Goal: Transaction & Acquisition: Purchase product/service

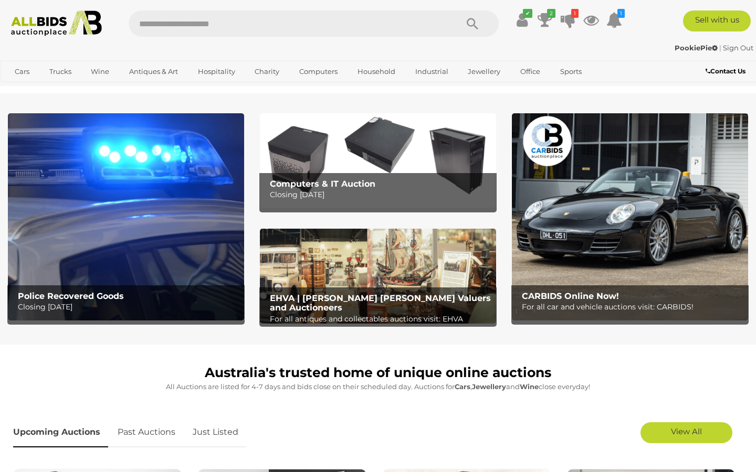
click at [98, 203] on img at bounding box center [126, 216] width 236 height 207
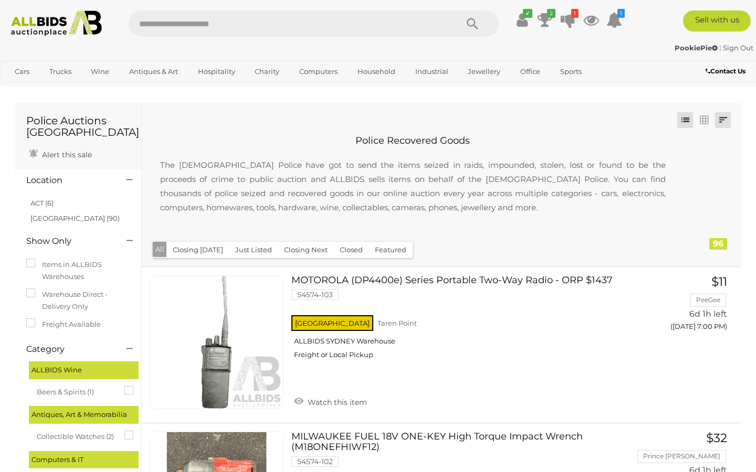
click at [721, 122] on link at bounding box center [723, 120] width 16 height 16
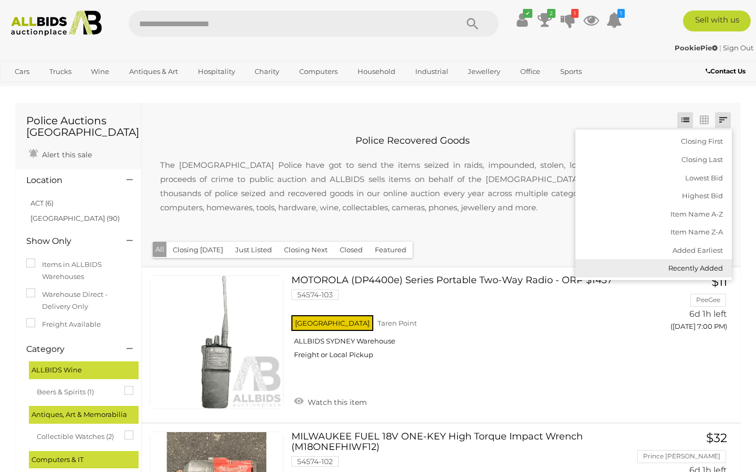
click at [681, 266] on link "Recently Added" at bounding box center [653, 268] width 156 height 18
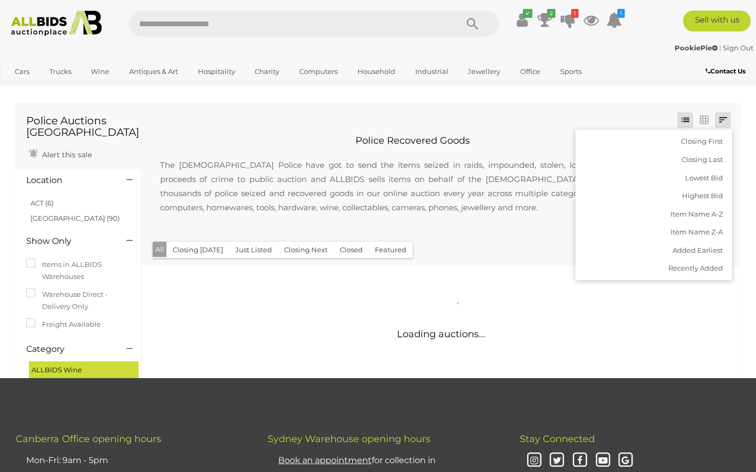
click at [515, 189] on p "The Australian Police have got to send the items seized in raids, impounded, st…" at bounding box center [413, 186] width 526 height 78
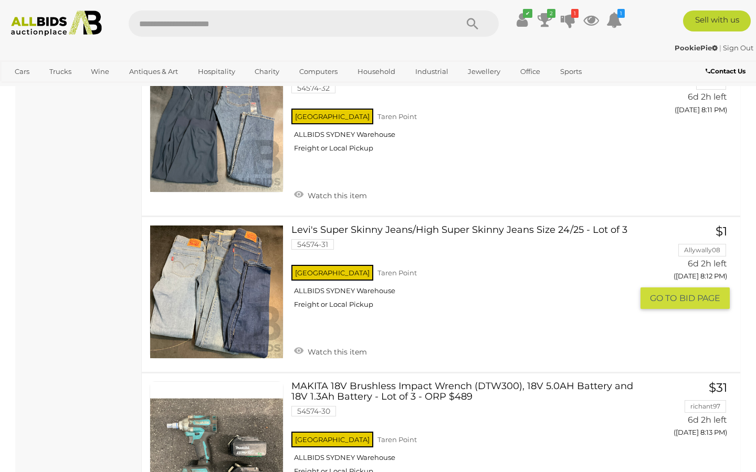
scroll to position [2454, 0]
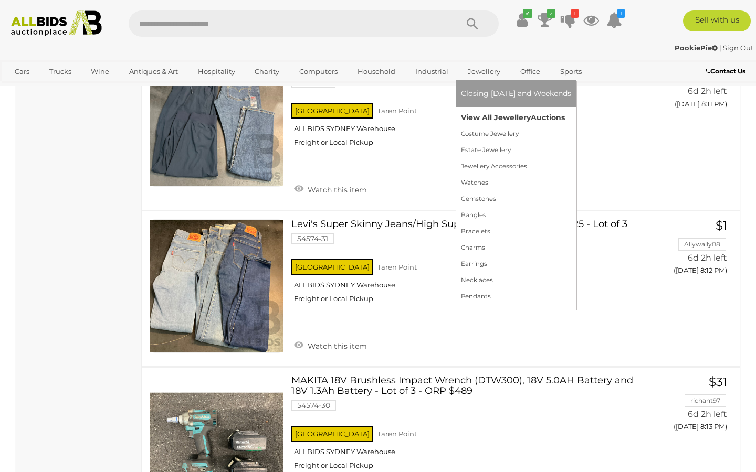
click at [479, 121] on link "View All Jewellery Auctions" at bounding box center [516, 118] width 110 height 16
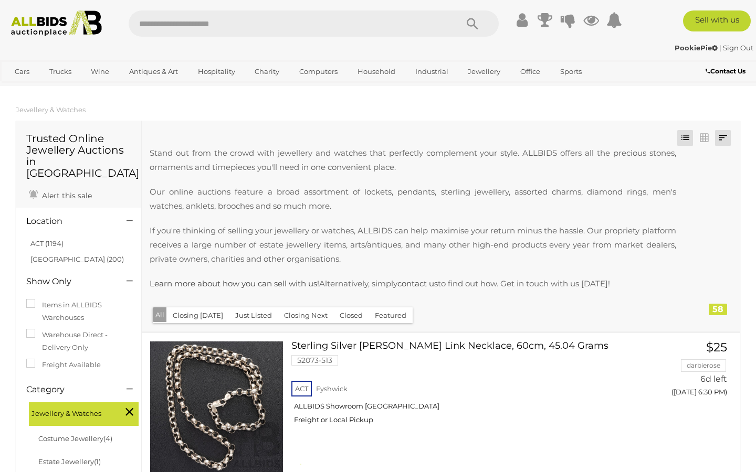
click at [726, 138] on link at bounding box center [723, 138] width 16 height 16
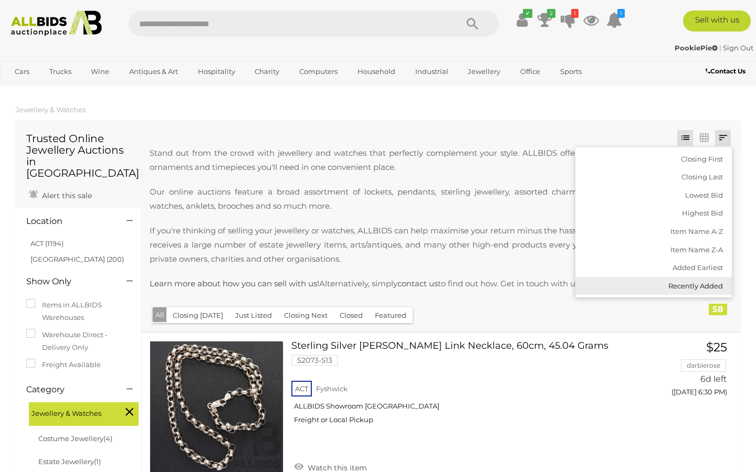
click at [673, 281] on link "Recently Added" at bounding box center [653, 286] width 156 height 18
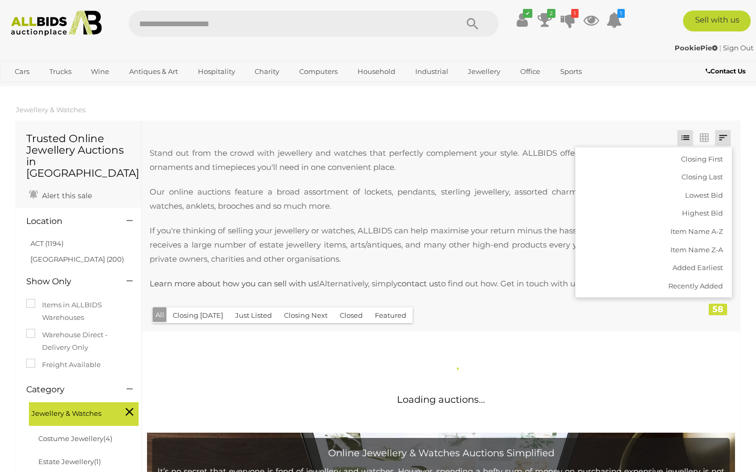
click at [519, 249] on p "If you're thinking of selling your jewellery or watches, ALLBIDS can help maxim…" at bounding box center [413, 245] width 526 height 43
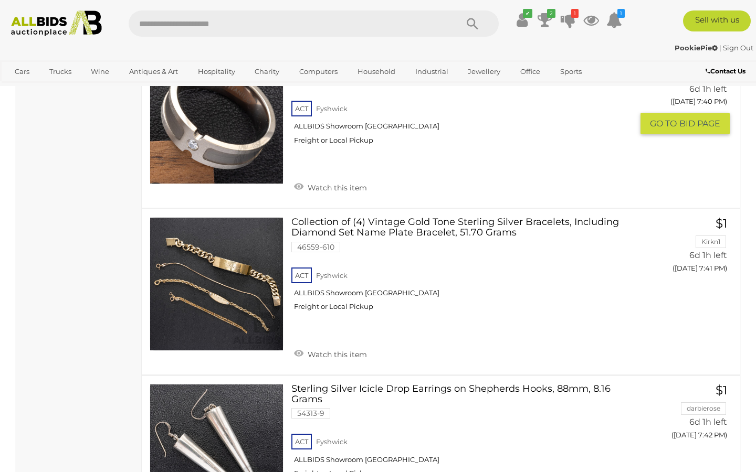
scroll to position [7453, 0]
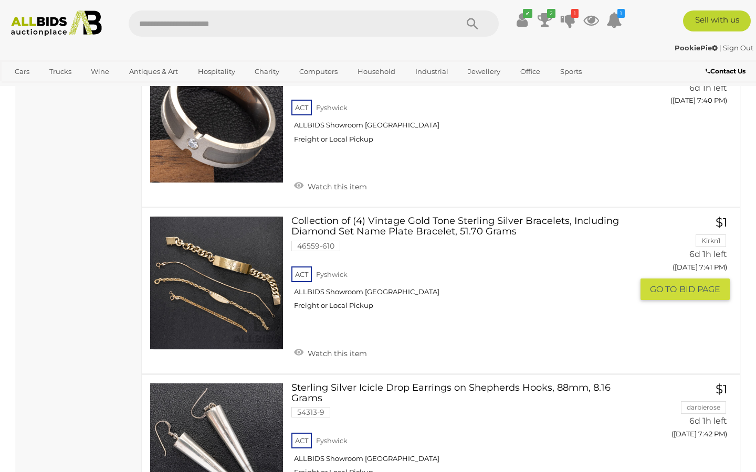
click at [441, 216] on link "Collection of (4) Vintage Gold Tone Sterling Silver Bracelets, Including Diamon…" at bounding box center [465, 267] width 333 height 102
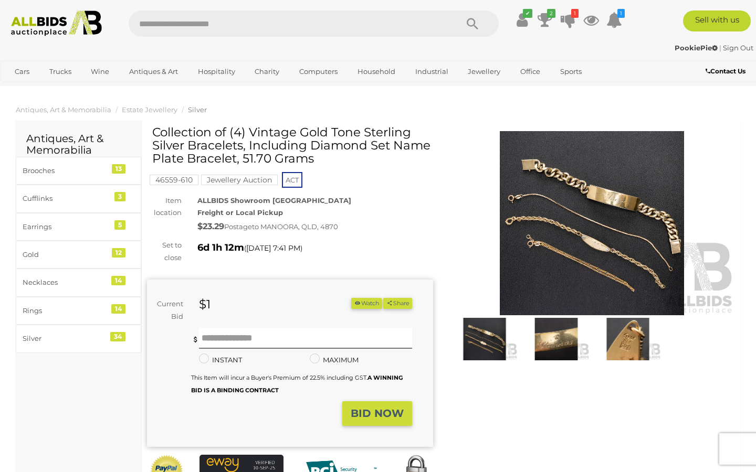
click at [549, 335] on img at bounding box center [556, 339] width 66 height 43
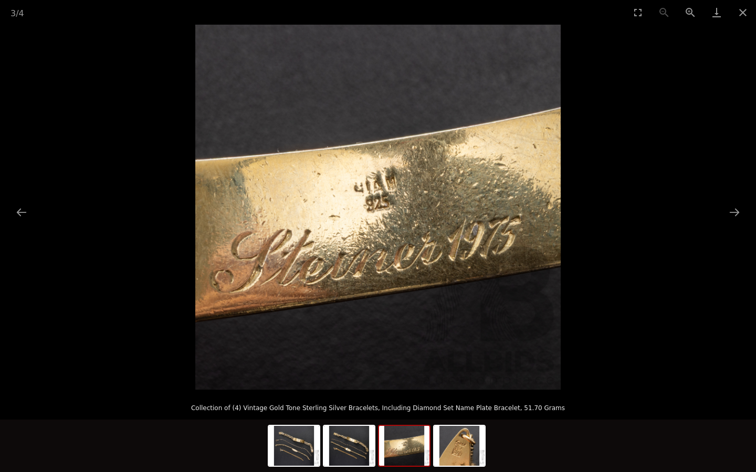
click at [525, 222] on img at bounding box center [377, 207] width 365 height 365
click at [738, 13] on button "Close gallery" at bounding box center [743, 12] width 26 height 25
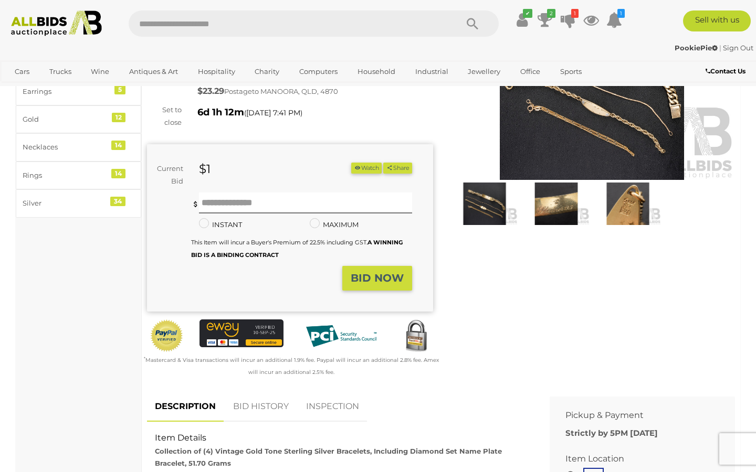
scroll to position [0, 0]
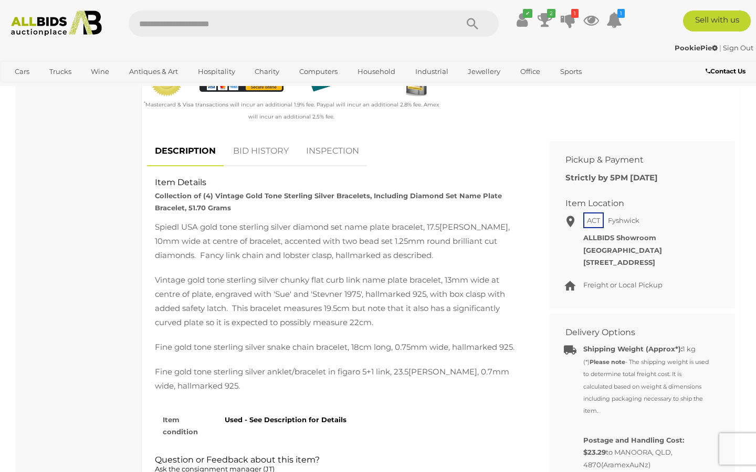
scroll to position [392, 0]
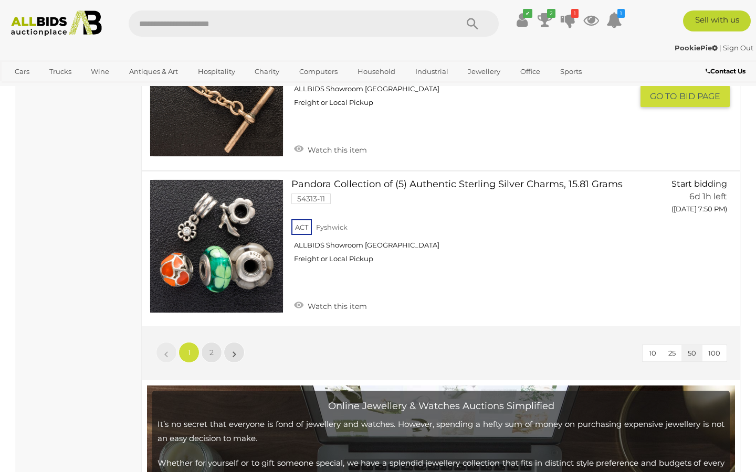
scroll to position [8150, 0]
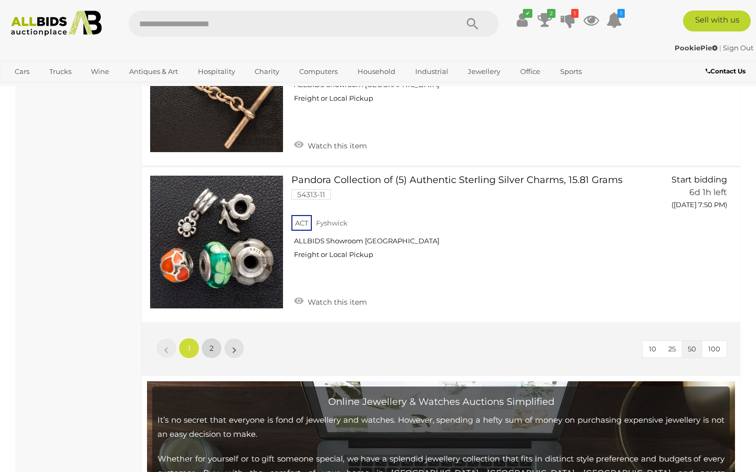
click at [211, 344] on span "2" at bounding box center [211, 348] width 4 height 9
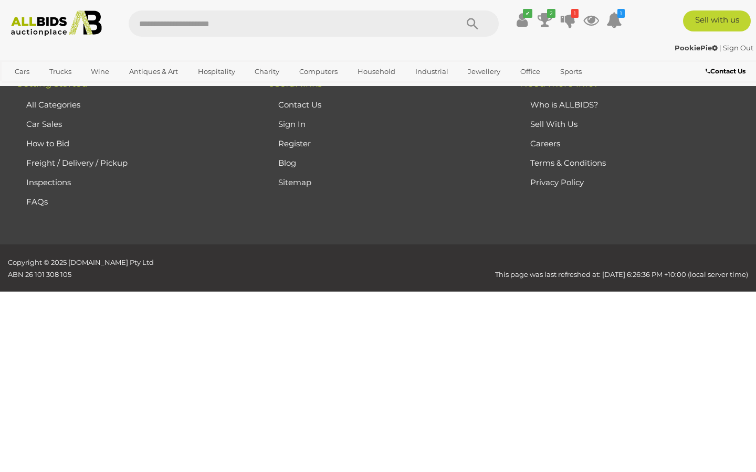
scroll to position [227, 0]
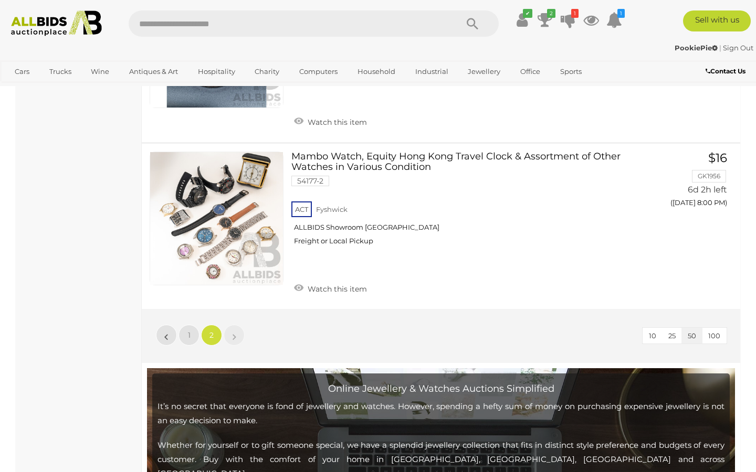
click at [211, 339] on div "10 25 50 100 « 1 2 »" at bounding box center [441, 336] width 598 height 54
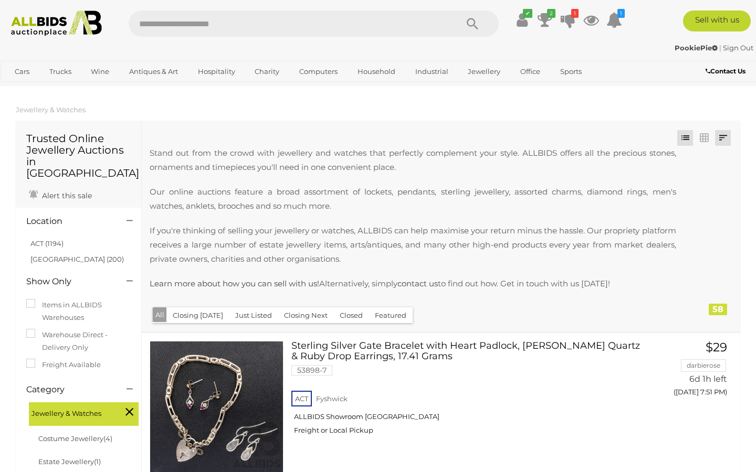
click at [730, 143] on link at bounding box center [723, 138] width 16 height 16
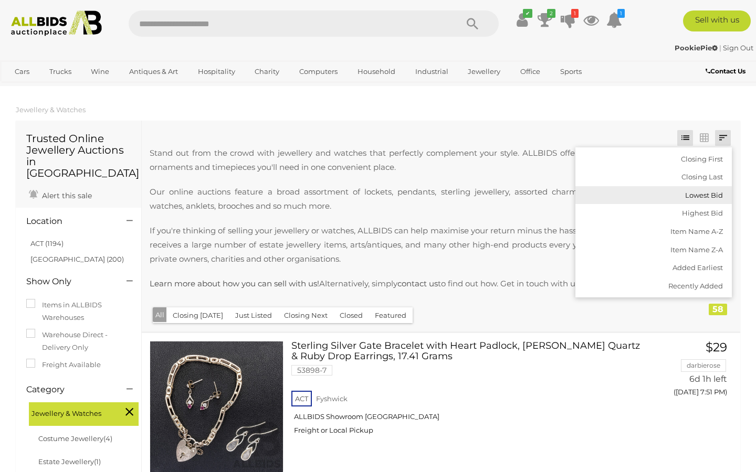
click at [701, 197] on link "Lowest Bid" at bounding box center [653, 195] width 156 height 18
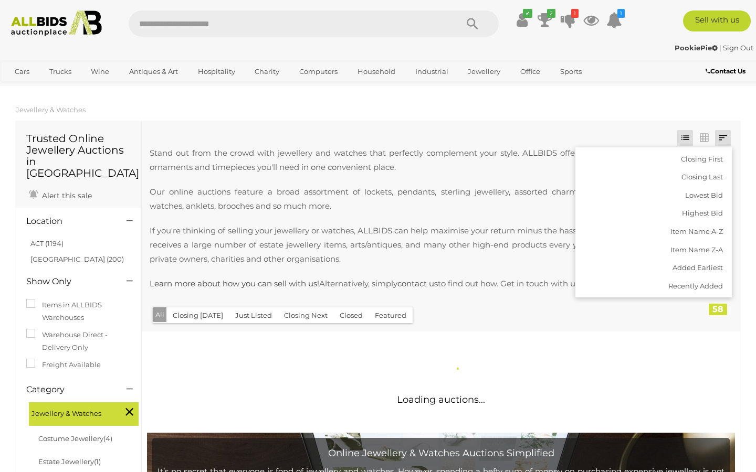
click at [501, 258] on p "If you're thinking of selling your jewellery or watches, ALLBIDS can help maxim…" at bounding box center [413, 245] width 526 height 43
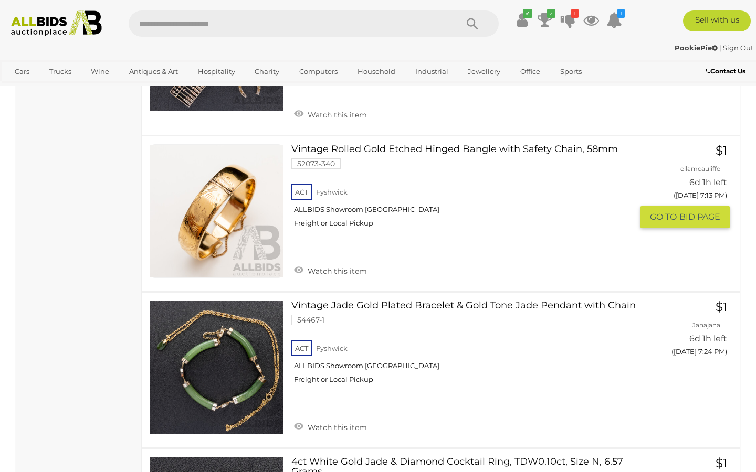
scroll to position [2968, 0]
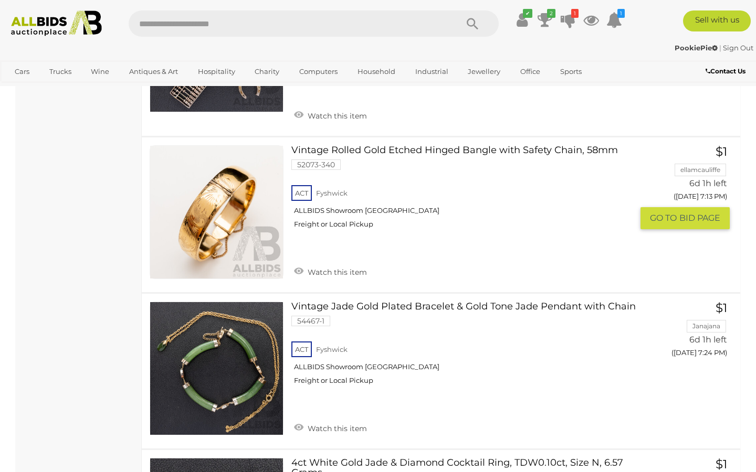
click at [224, 206] on link at bounding box center [217, 212] width 134 height 134
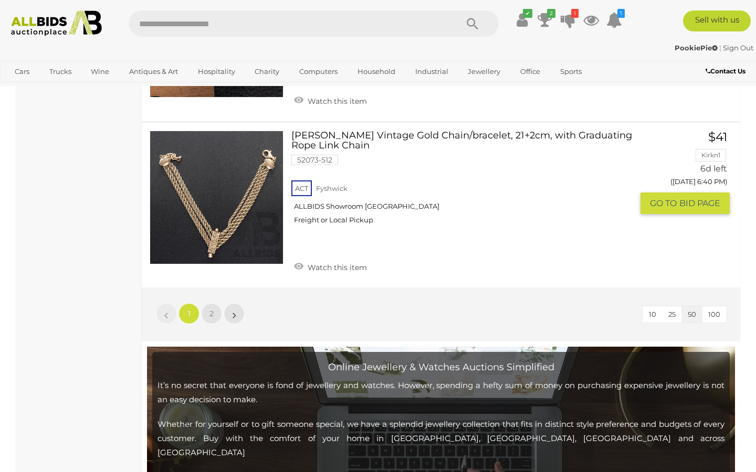
scroll to position [8222, 0]
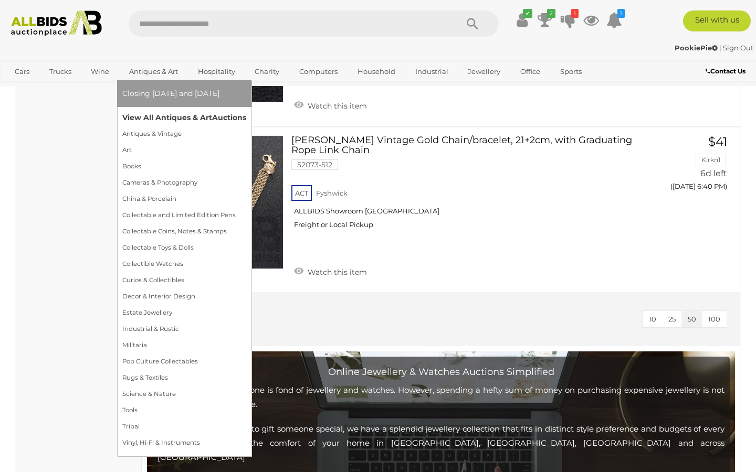
click at [163, 117] on link "View All Antiques & Art Auctions" at bounding box center [184, 118] width 124 height 16
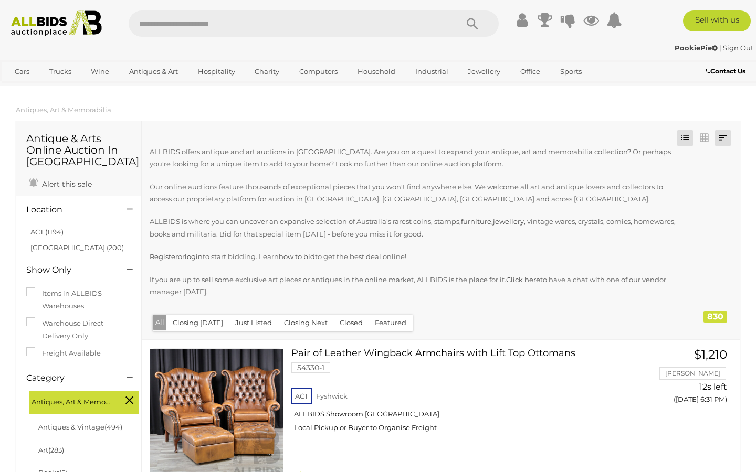
click at [722, 138] on link at bounding box center [723, 138] width 16 height 16
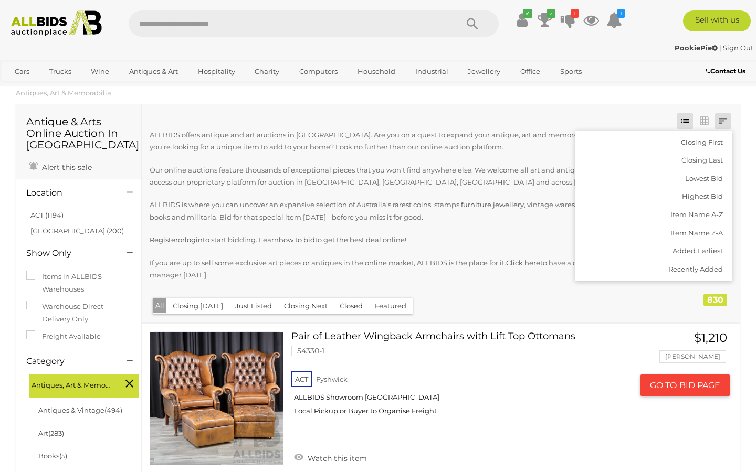
scroll to position [25, 0]
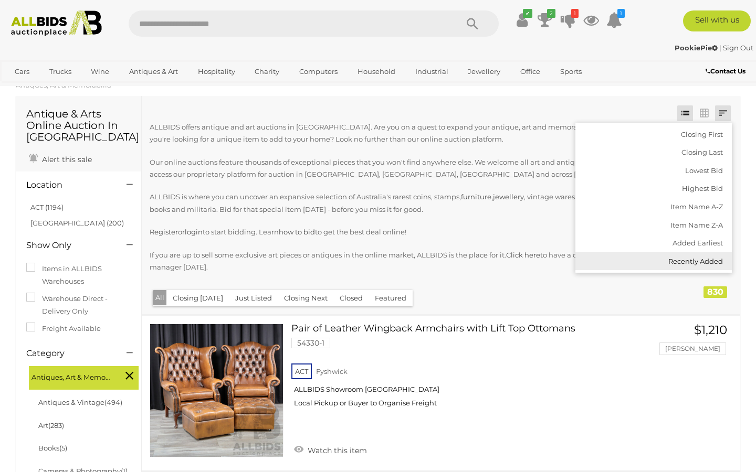
click at [687, 262] on link "Recently Added" at bounding box center [653, 261] width 156 height 18
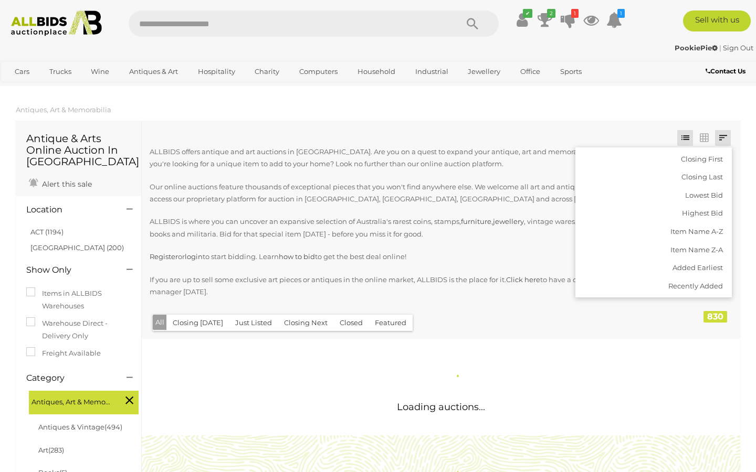
click at [470, 269] on div "ALLBIDS offers antique and art auctions in Australia. Are you on a quest to exp…" at bounding box center [417, 229] width 534 height 166
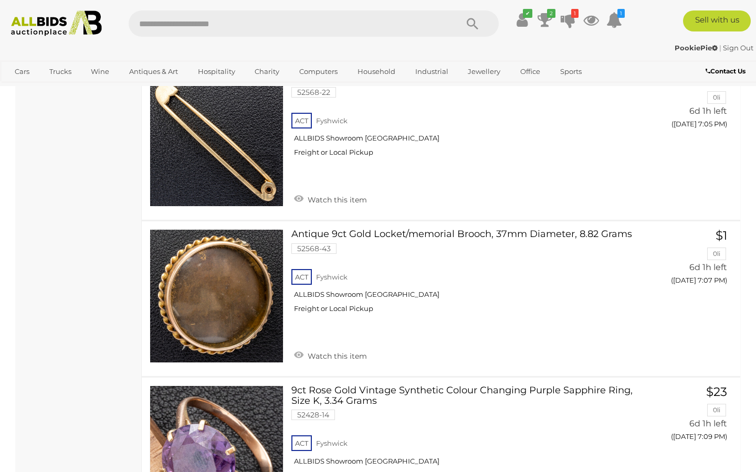
scroll to position [4707, 0]
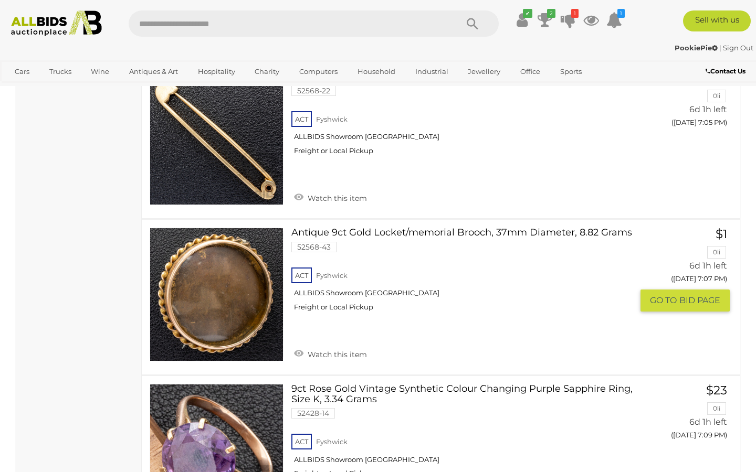
click at [200, 291] on link at bounding box center [217, 295] width 134 height 134
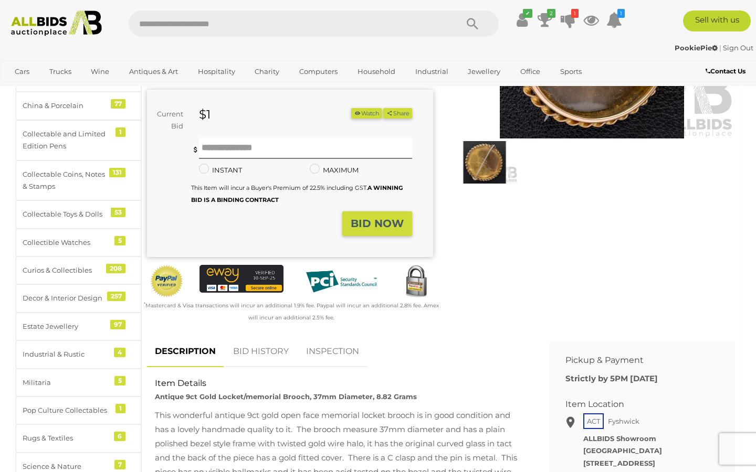
scroll to position [133, 0]
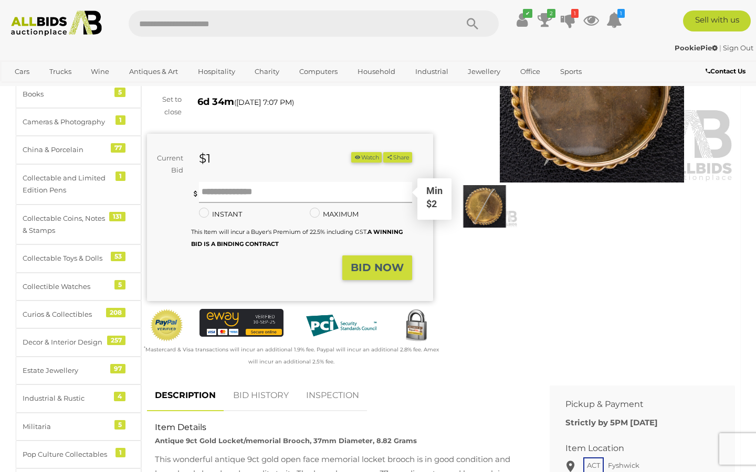
click at [357, 190] on input "text" at bounding box center [305, 192] width 213 height 21
type input "**"
click at [386, 278] on button "BID NOW" at bounding box center [377, 268] width 70 height 25
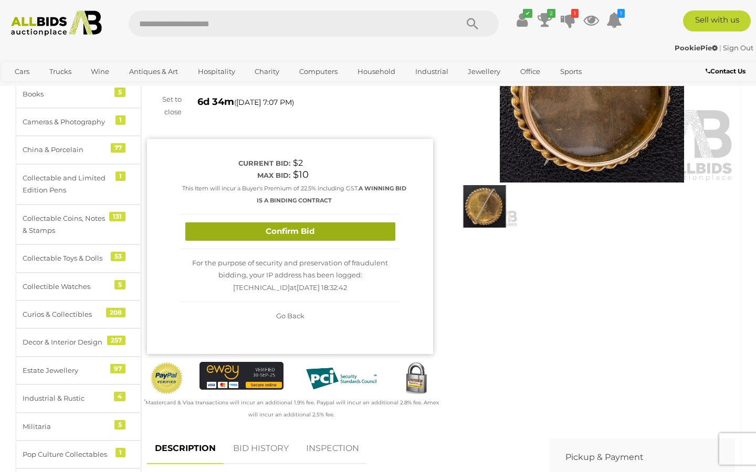
click at [324, 235] on button "Confirm Bid" at bounding box center [290, 232] width 210 height 18
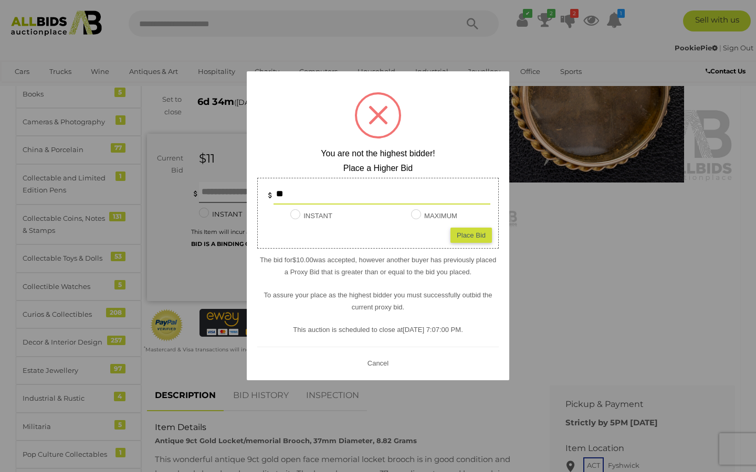
click at [380, 361] on button "Cancel" at bounding box center [377, 363] width 27 height 13
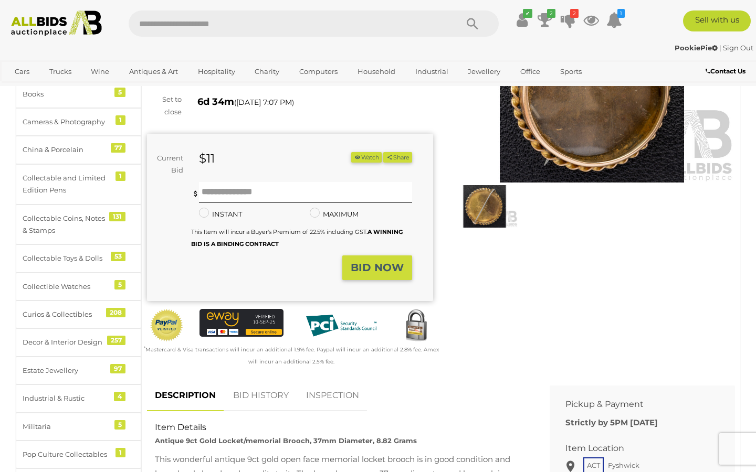
click at [567, 145] on img at bounding box center [592, 90] width 286 height 184
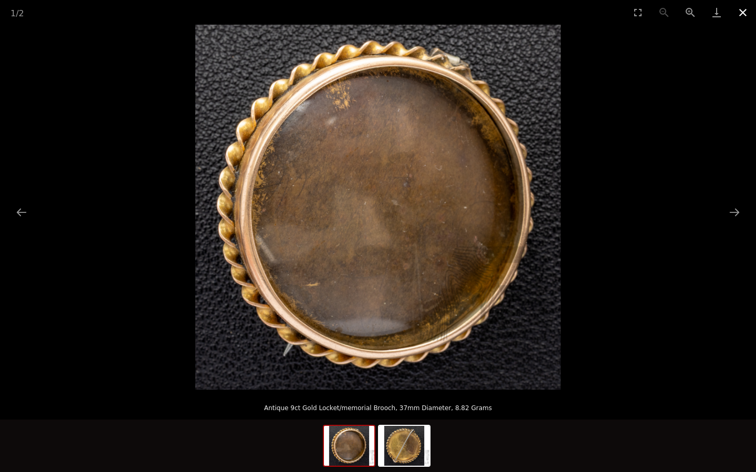
click at [742, 13] on button "Close gallery" at bounding box center [743, 12] width 26 height 25
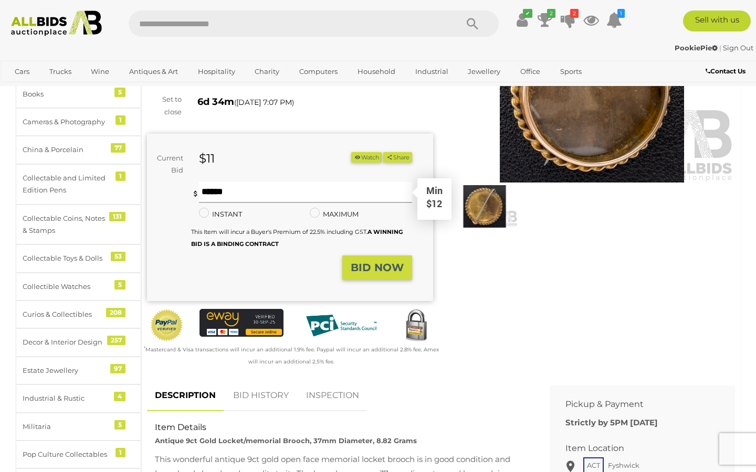
click at [236, 186] on input "text" at bounding box center [305, 192] width 213 height 21
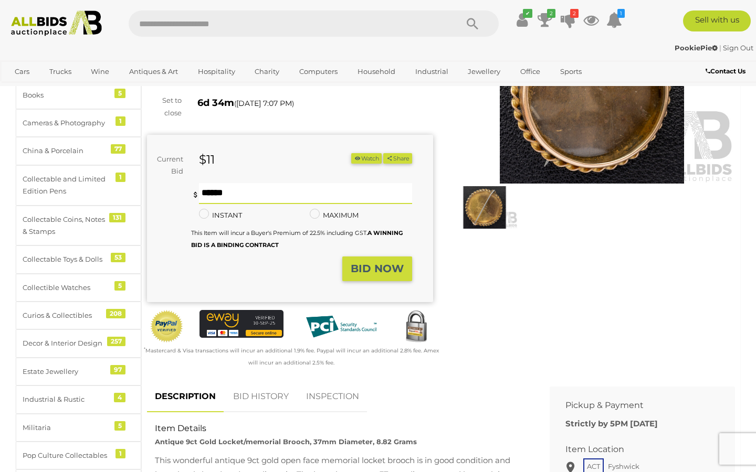
type input "**"
click at [362, 266] on strong "BID NOW" at bounding box center [377, 268] width 53 height 13
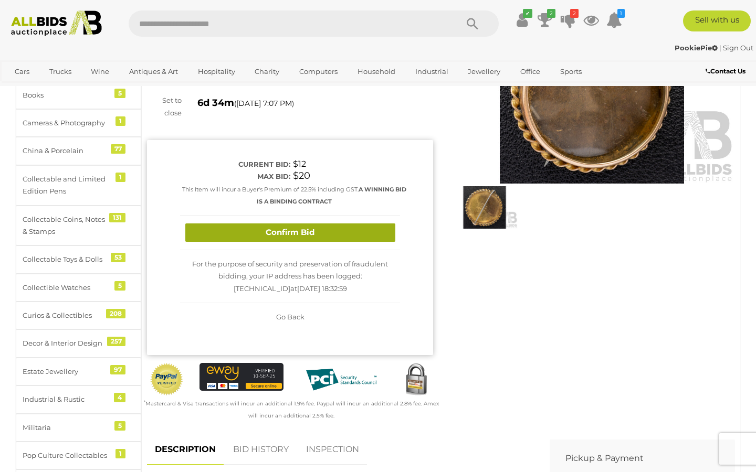
click at [310, 234] on button "Confirm Bid" at bounding box center [290, 233] width 210 height 18
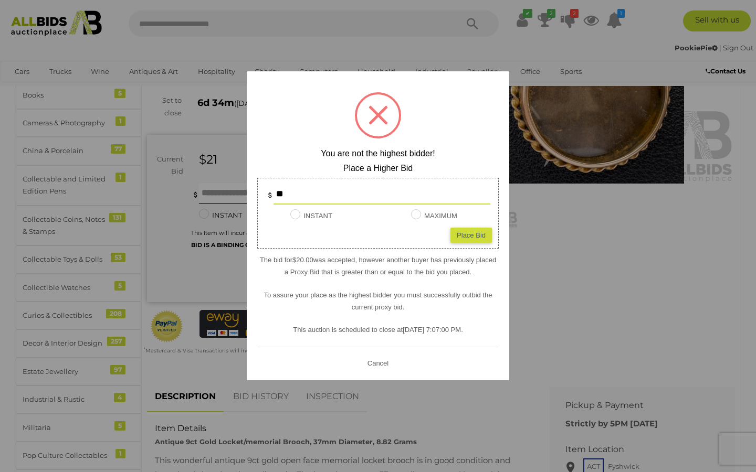
click at [379, 362] on button "Cancel" at bounding box center [377, 363] width 27 height 13
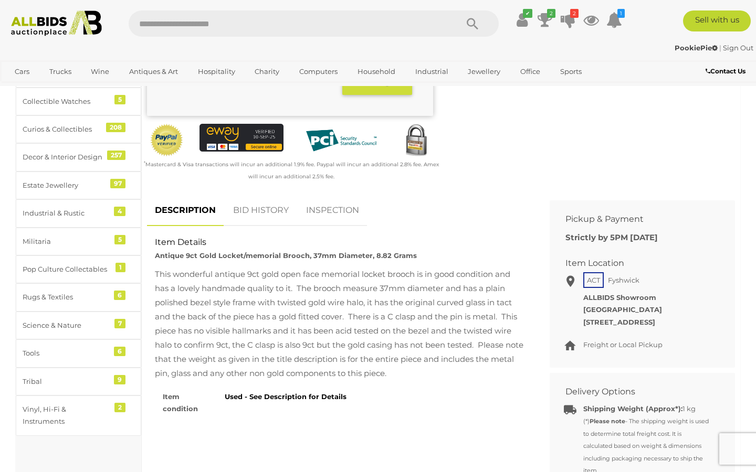
scroll to position [339, 0]
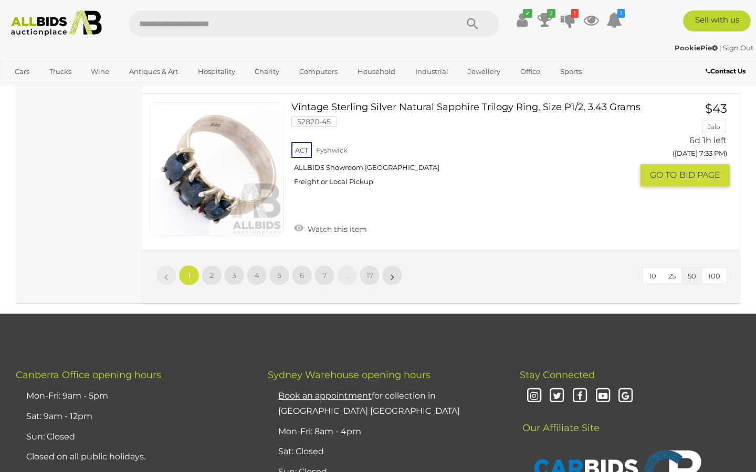
scroll to position [8267, 0]
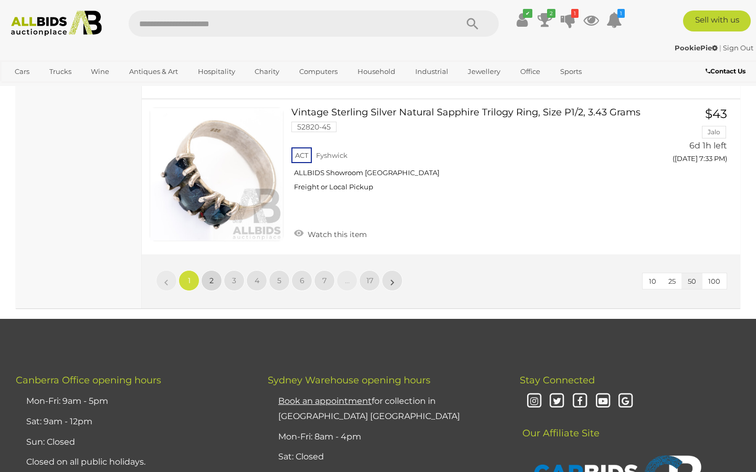
click at [207, 270] on link "2" at bounding box center [211, 280] width 21 height 21
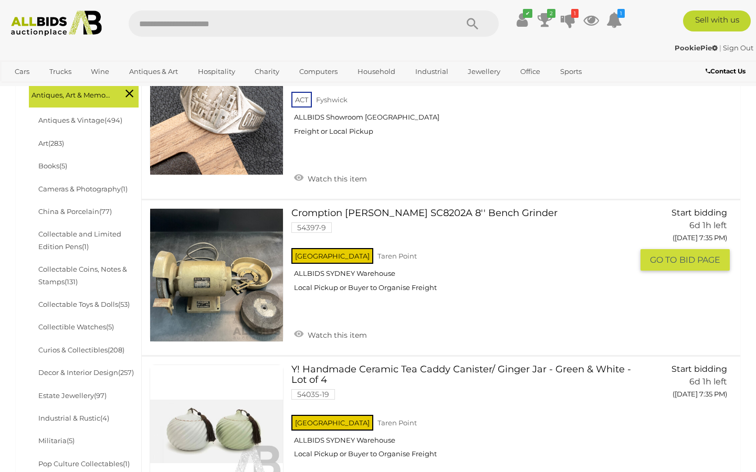
scroll to position [304, 0]
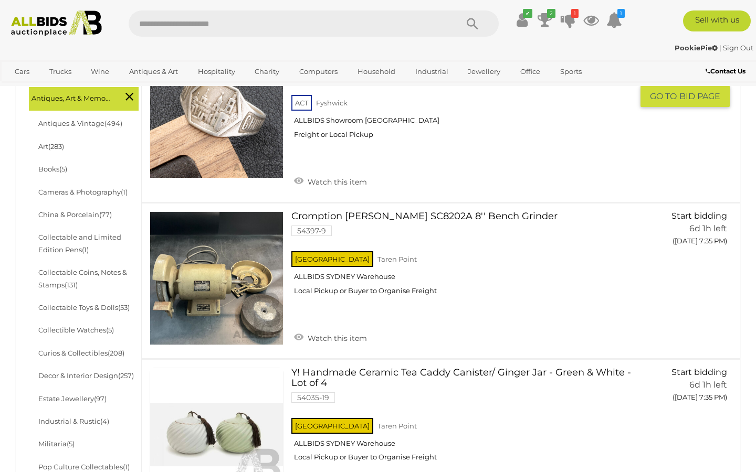
click at [206, 141] on img at bounding box center [216, 111] width 133 height 133
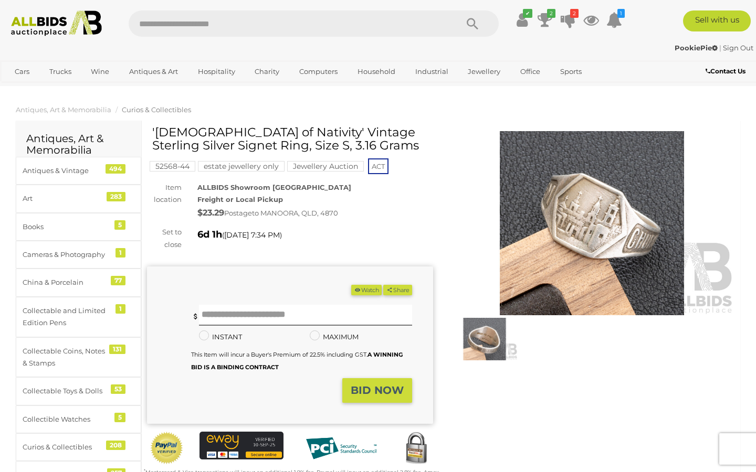
click at [612, 257] on img at bounding box center [592, 223] width 286 height 184
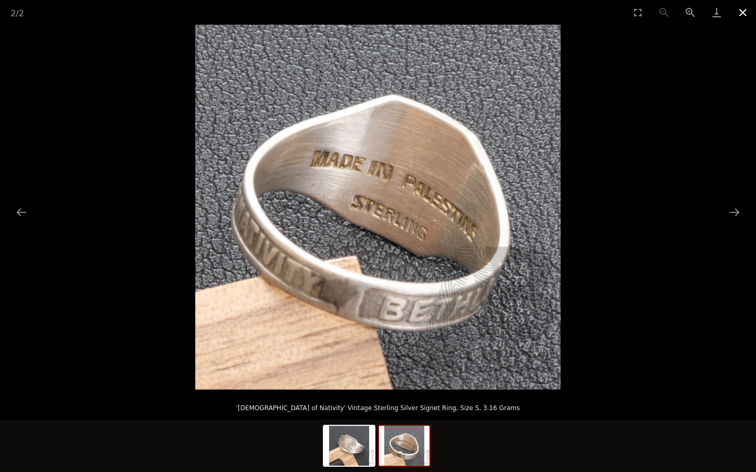
click at [741, 9] on button "Close gallery" at bounding box center [743, 12] width 26 height 25
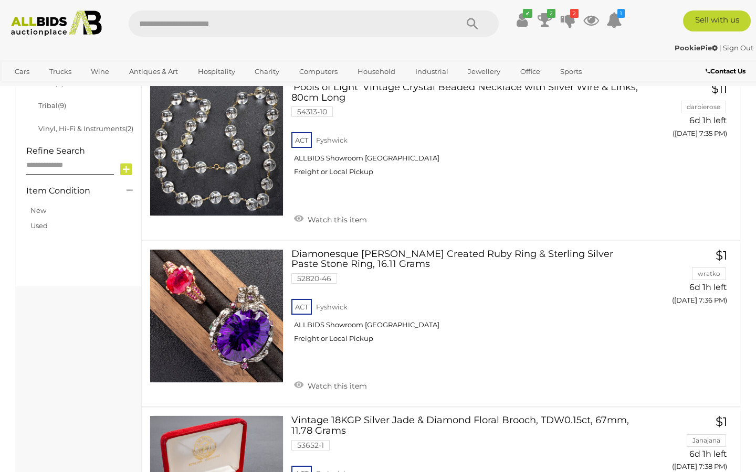
scroll to position [286, 0]
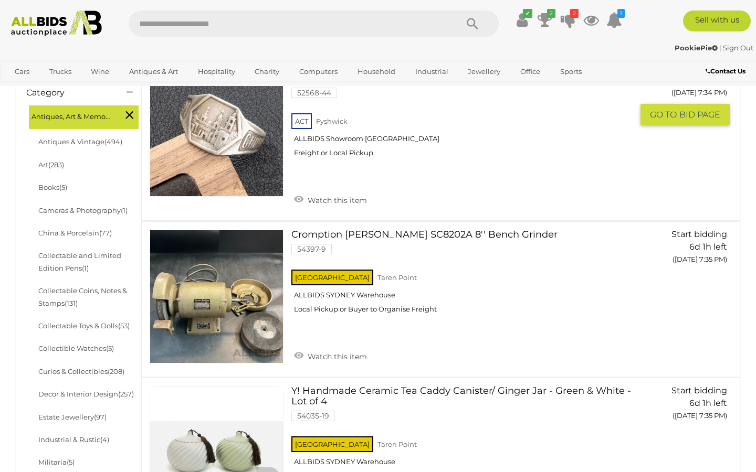
click at [218, 174] on img at bounding box center [216, 130] width 133 height 133
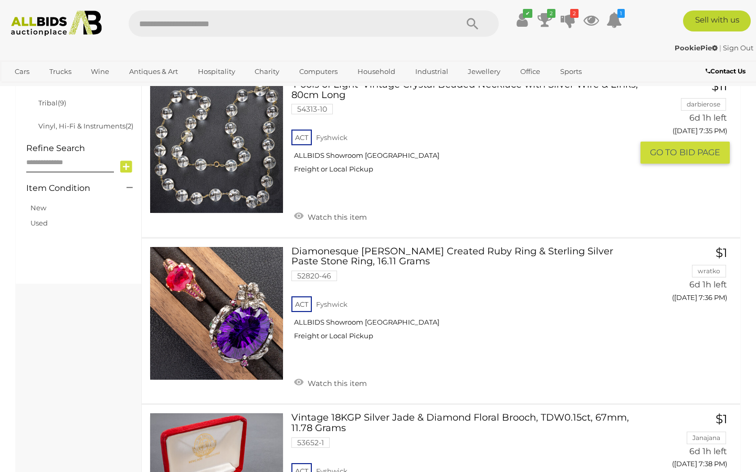
scroll to position [757, 0]
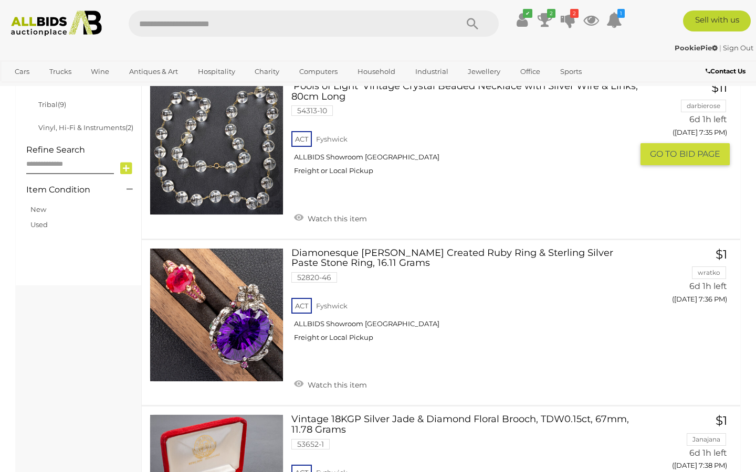
click at [384, 138] on div "ACT Fyshwick ALLBIDS Showroom Fyshwick Freight or Local Pickup" at bounding box center [461, 156] width 341 height 54
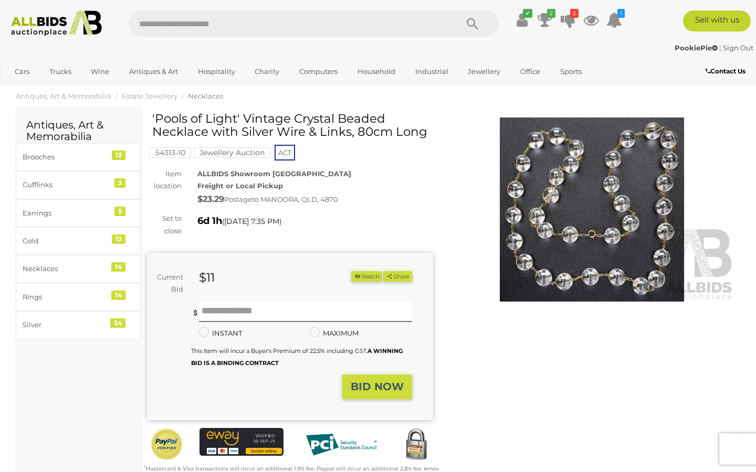
click at [517, 265] on img at bounding box center [592, 210] width 286 height 184
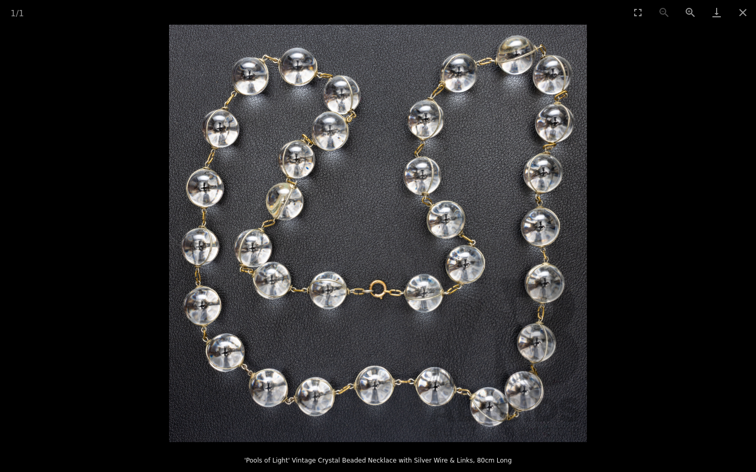
drag, startPoint x: 745, startPoint y: 10, endPoint x: 745, endPoint y: 414, distance: 403.1
click at [745, 10] on button "Close gallery" at bounding box center [743, 12] width 26 height 25
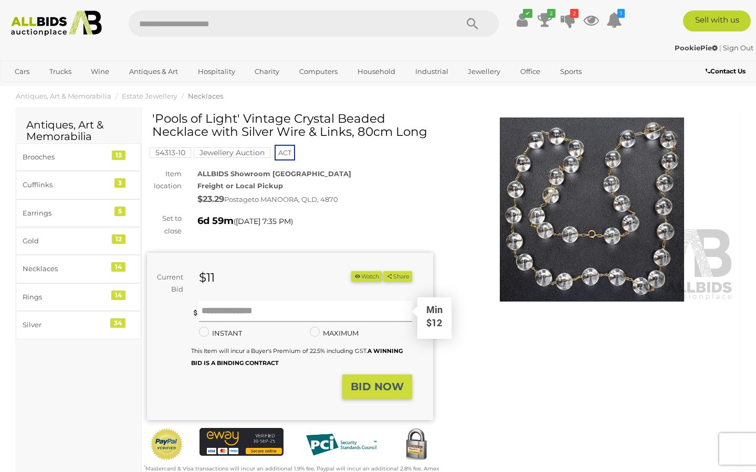
click at [270, 309] on input "text" at bounding box center [305, 311] width 213 height 21
type input "*"
type input "**"
click at [383, 377] on button "BID NOW" at bounding box center [377, 387] width 70 height 25
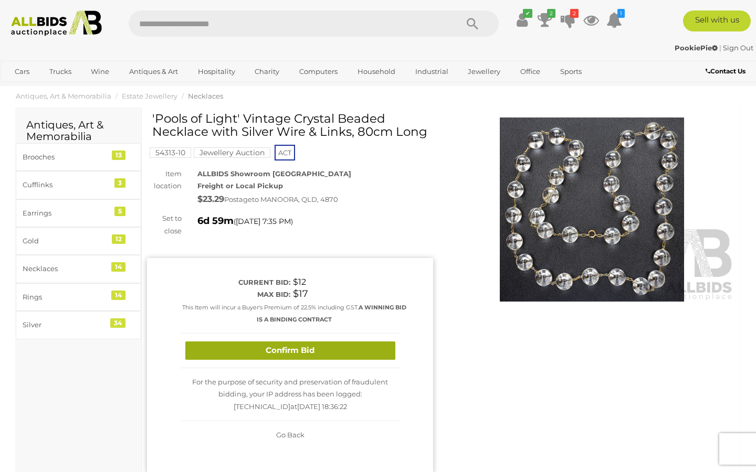
click at [309, 353] on button "Confirm Bid" at bounding box center [290, 351] width 210 height 18
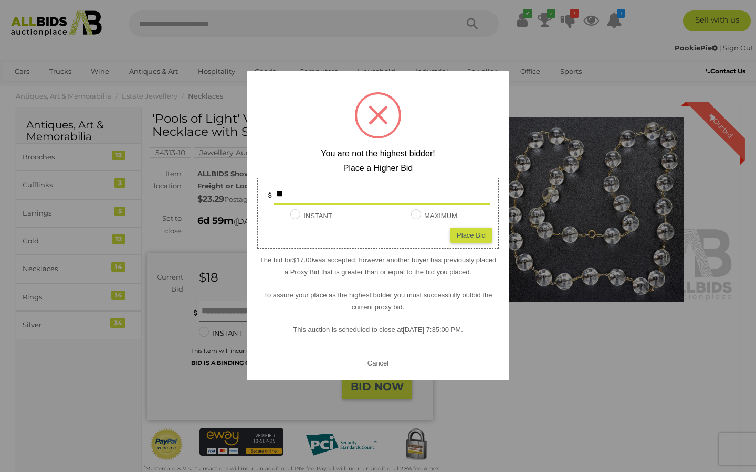
click at [379, 362] on button "Cancel" at bounding box center [377, 363] width 27 height 13
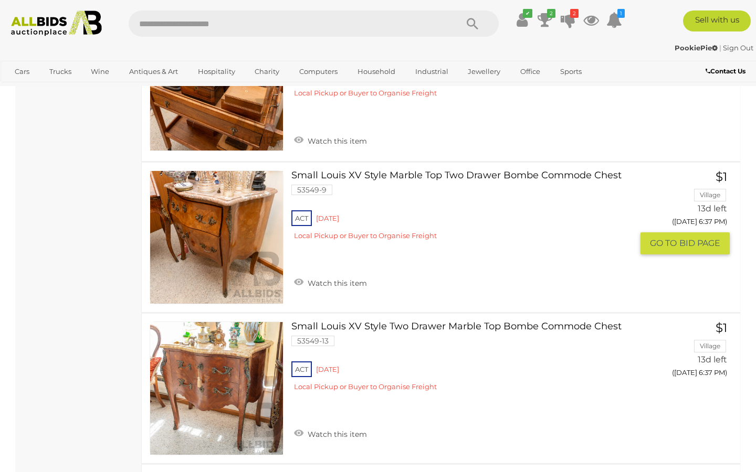
scroll to position [5481, 0]
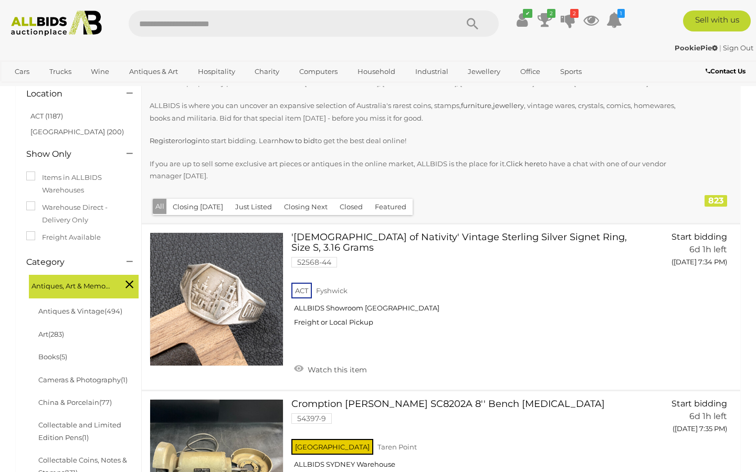
scroll to position [0, 0]
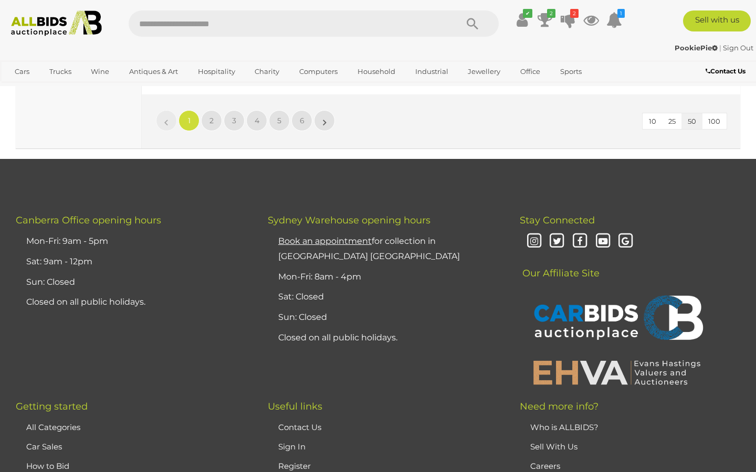
scroll to position [8405, 0]
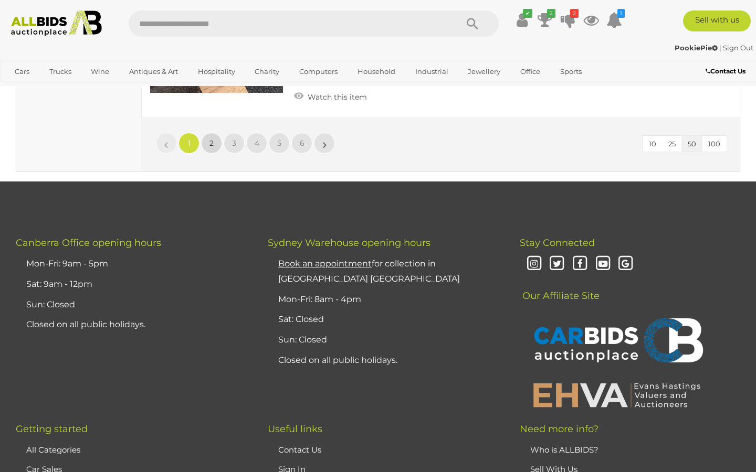
click at [208, 136] on link "2" at bounding box center [211, 143] width 21 height 21
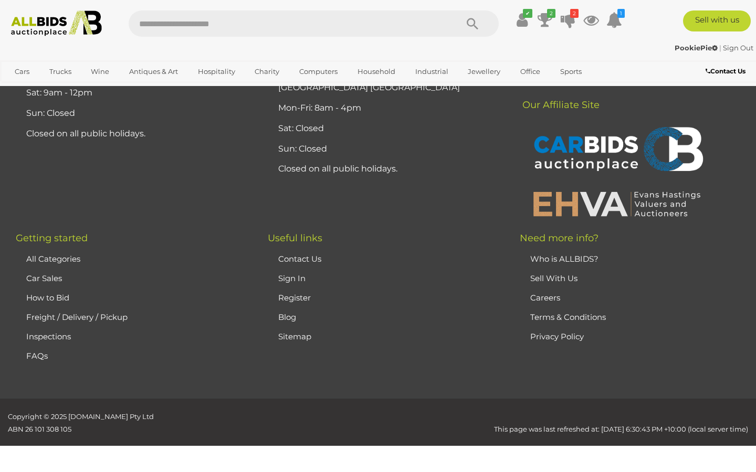
scroll to position [234, 0]
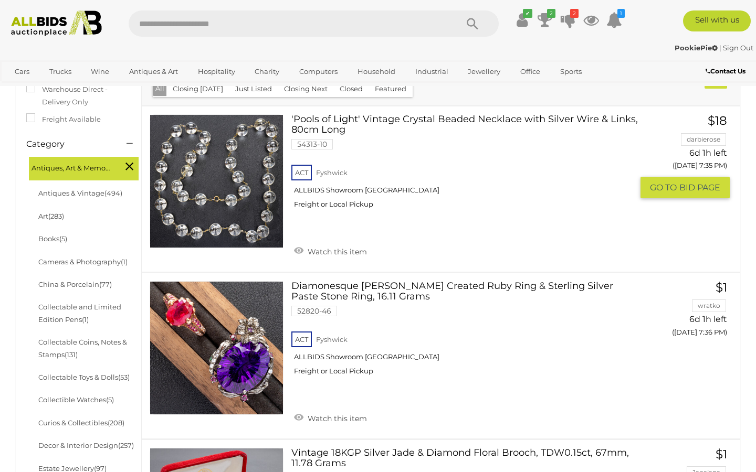
scroll to position [286, 0]
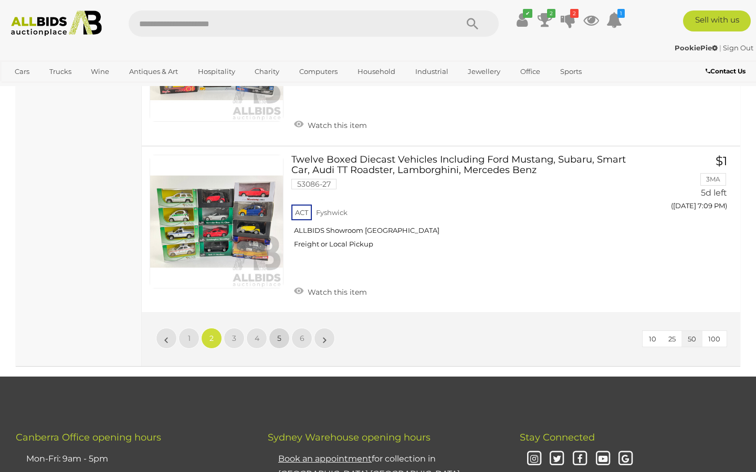
click at [279, 334] on span "5" at bounding box center [279, 338] width 4 height 9
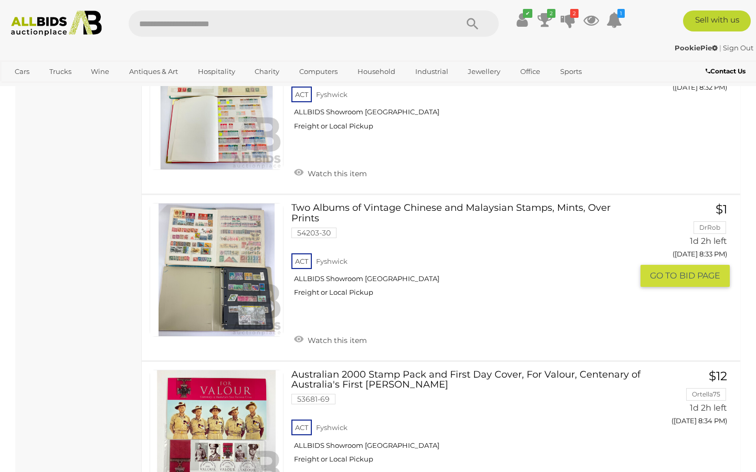
scroll to position [3451, 0]
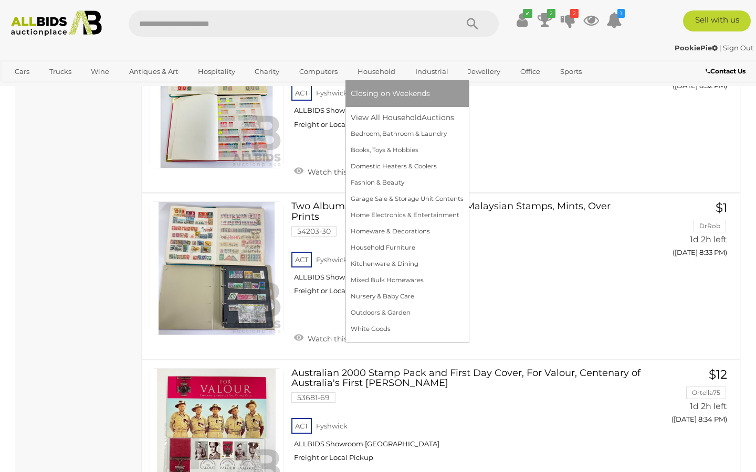
click at [377, 75] on link "Household" at bounding box center [376, 71] width 51 height 17
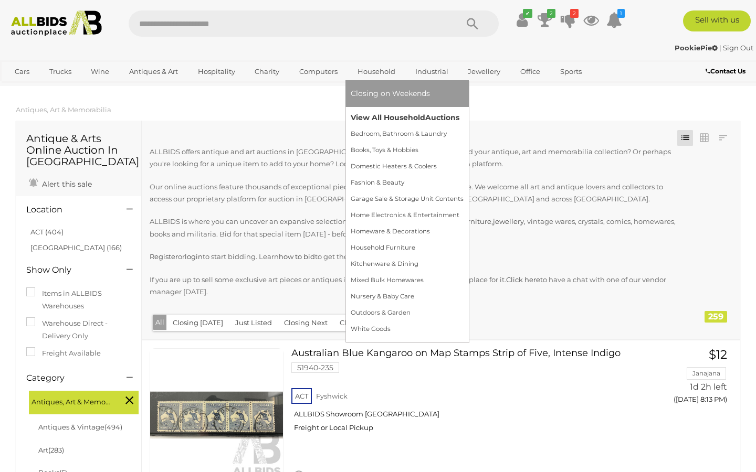
click at [383, 122] on link "View All Household Auctions" at bounding box center [407, 118] width 113 height 16
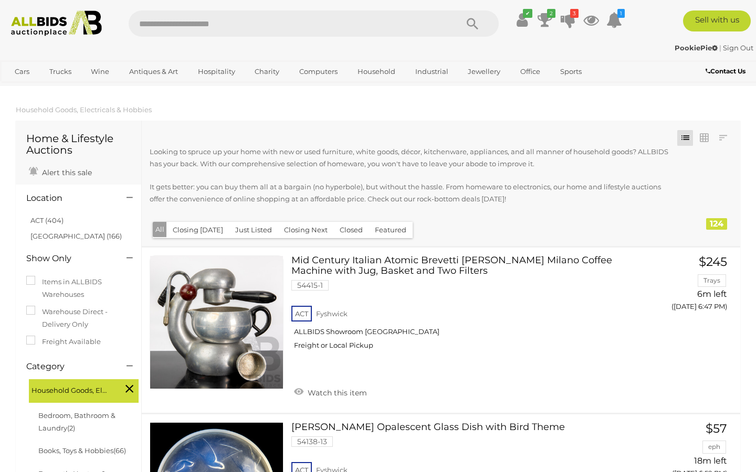
click at [722, 139] on icon at bounding box center [723, 138] width 8 height 10
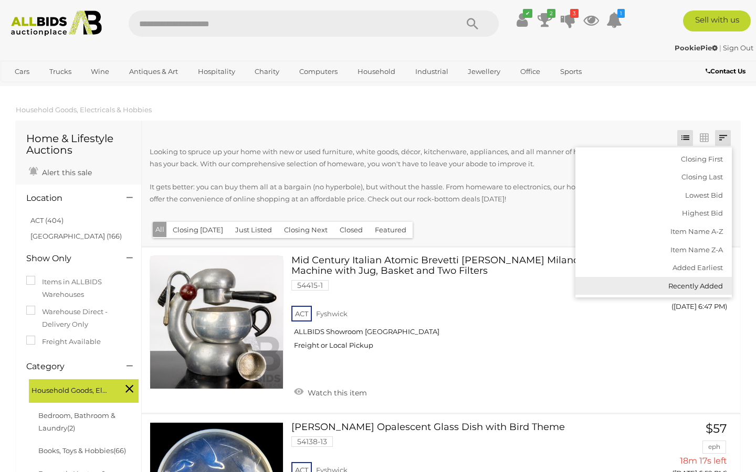
click at [688, 288] on link "Recently Added" at bounding box center [653, 286] width 156 height 18
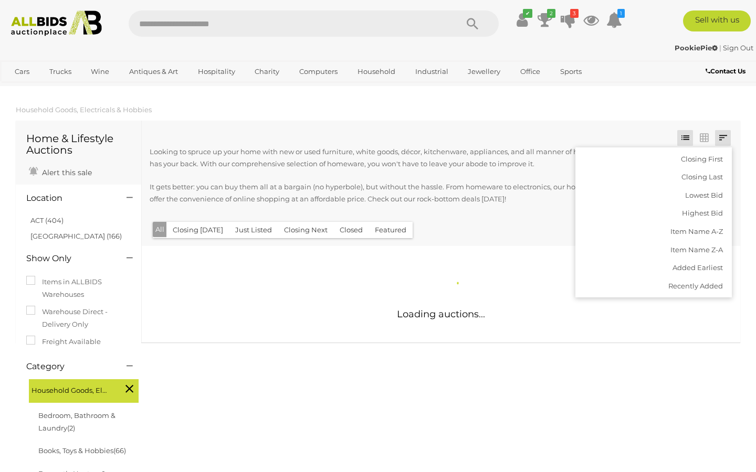
click at [555, 226] on div "Closing First Closing Last Lowest Bid Highest Bid Item Name A-Z Item Name Z-A A…" at bounding box center [441, 184] width 598 height 126
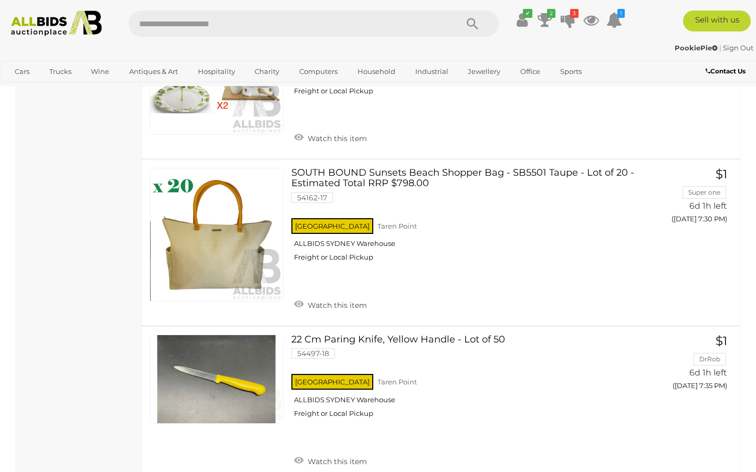
scroll to position [2573, 0]
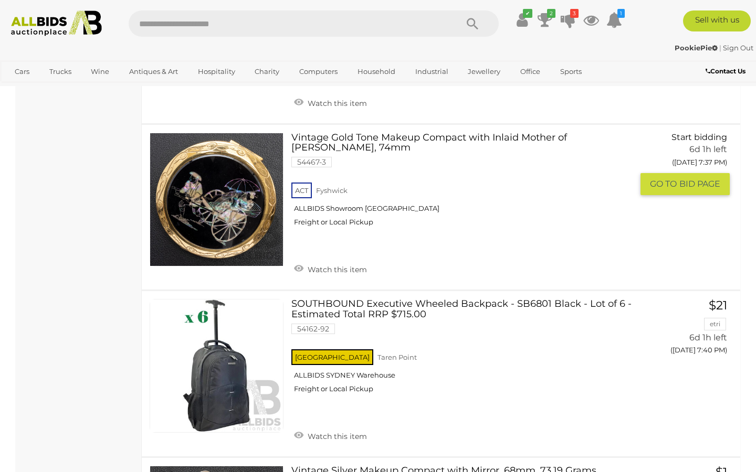
click at [265, 225] on img at bounding box center [216, 199] width 133 height 133
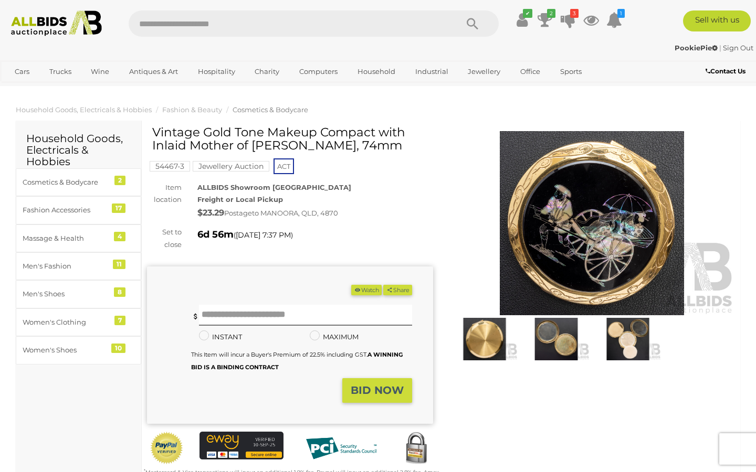
click at [568, 280] on img at bounding box center [592, 223] width 286 height 184
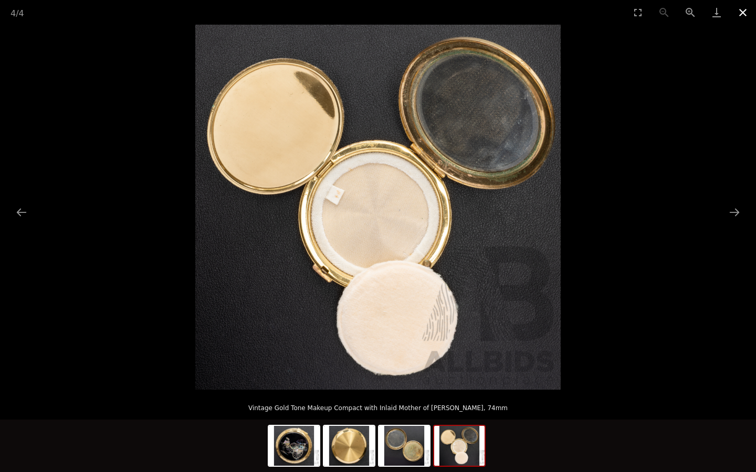
click at [744, 15] on button "Close gallery" at bounding box center [743, 12] width 26 height 25
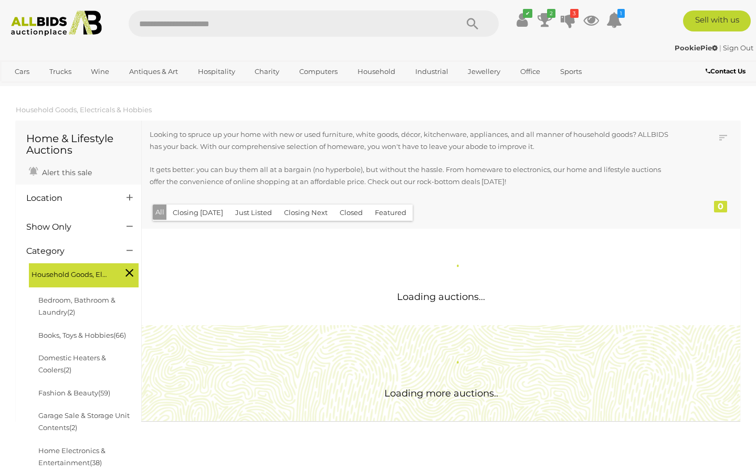
scroll to position [905, 0]
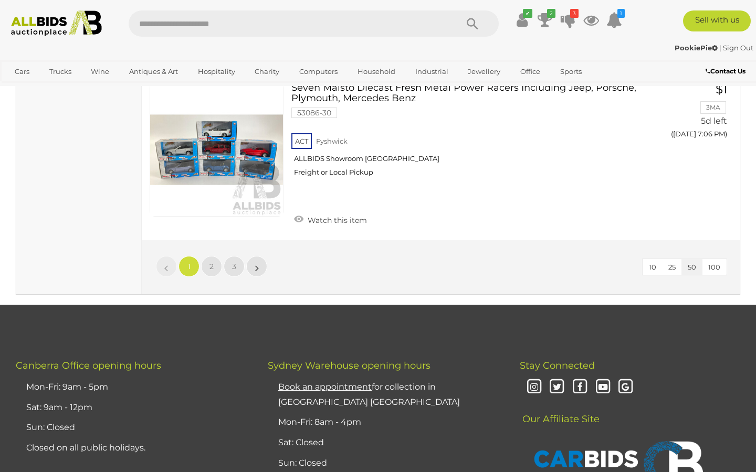
scroll to position [8344, 0]
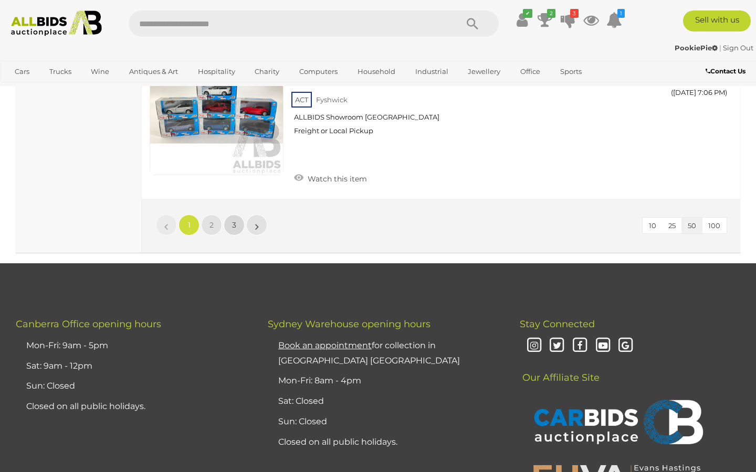
click at [233, 220] on span "3" at bounding box center [234, 224] width 4 height 9
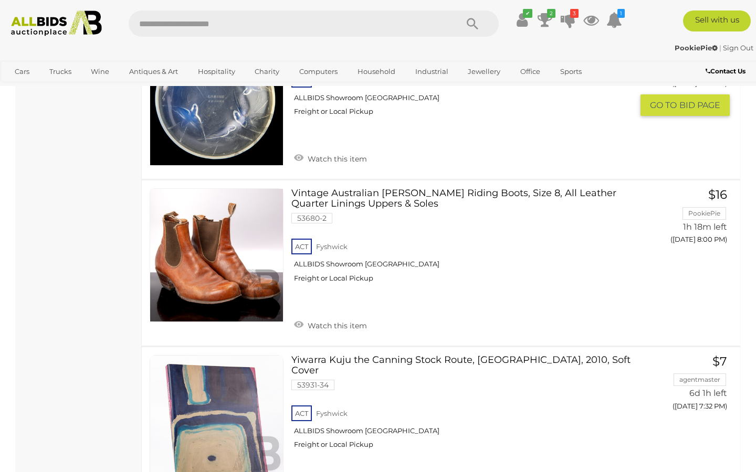
scroll to position [3105, 0]
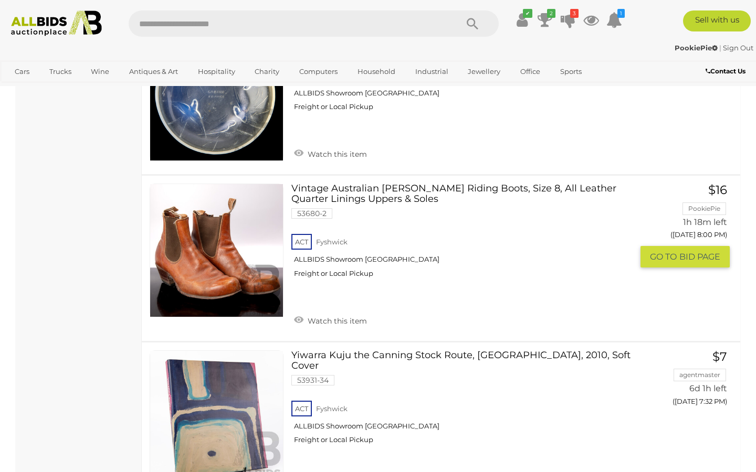
click at [314, 202] on link "Vintage Australian RM Williams Riding Boots, Size 8, All Leather Quarter Lining…" at bounding box center [465, 235] width 333 height 102
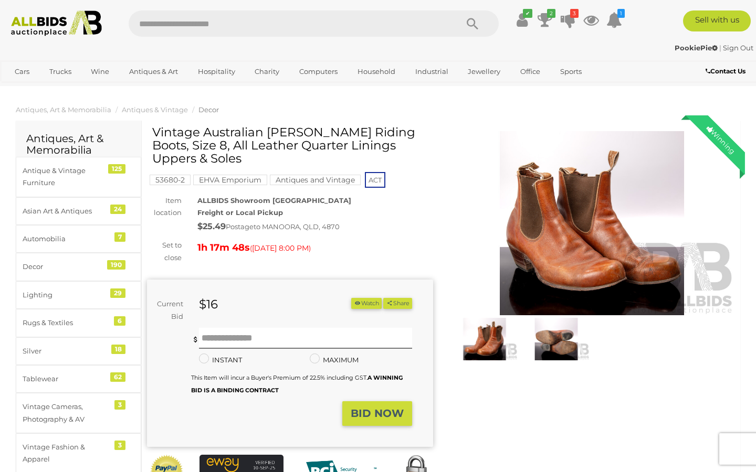
click at [556, 343] on img at bounding box center [556, 339] width 66 height 43
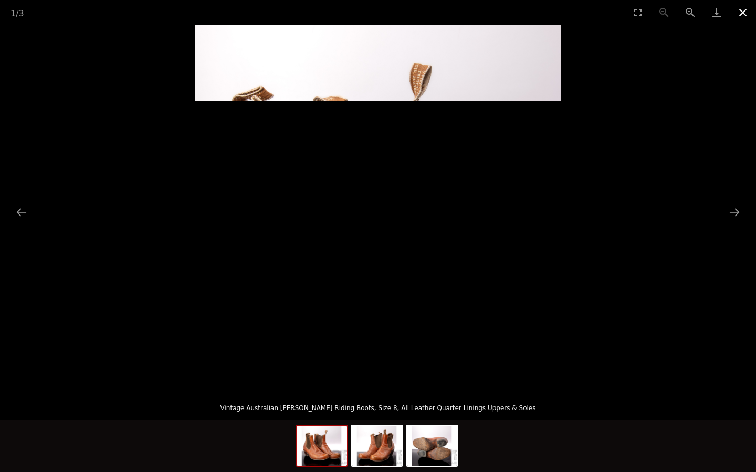
click at [746, 15] on button "Close gallery" at bounding box center [743, 12] width 26 height 25
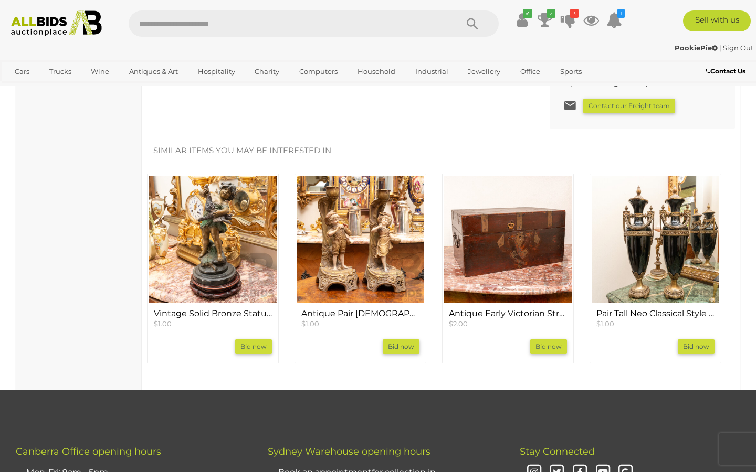
scroll to position [946, 0]
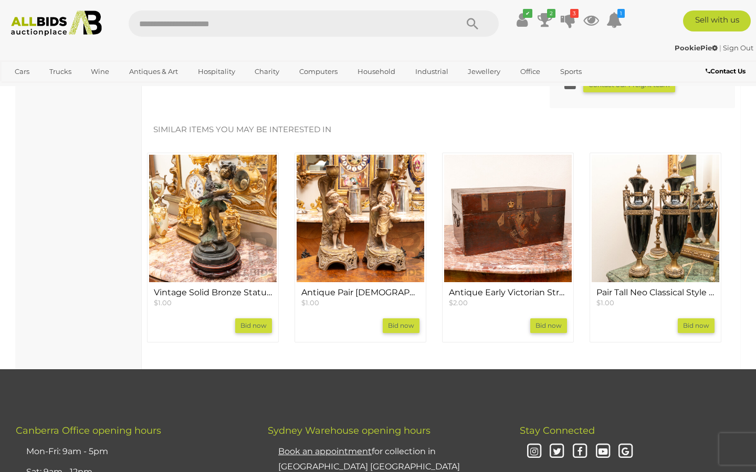
click at [380, 22] on input "text" at bounding box center [288, 23] width 318 height 26
type input "***"
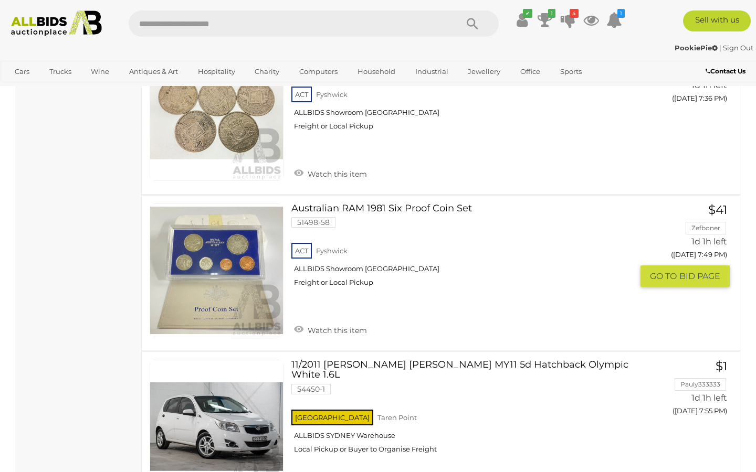
scroll to position [1500, 0]
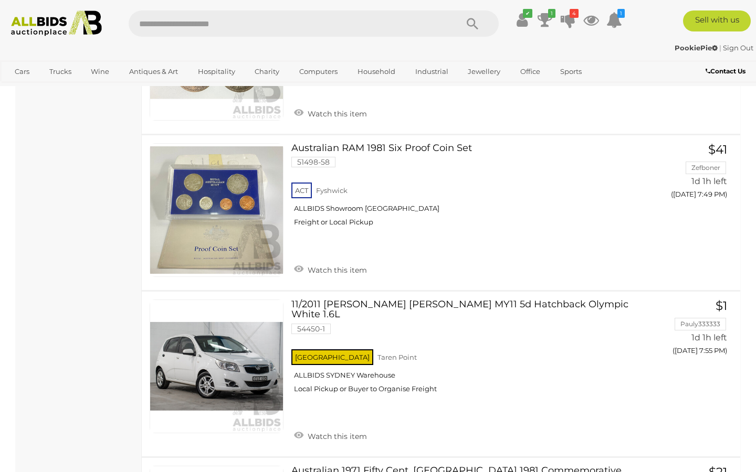
click at [303, 16] on input "text" at bounding box center [288, 23] width 318 height 26
type input "*****"
